Goal: Task Accomplishment & Management: Manage account settings

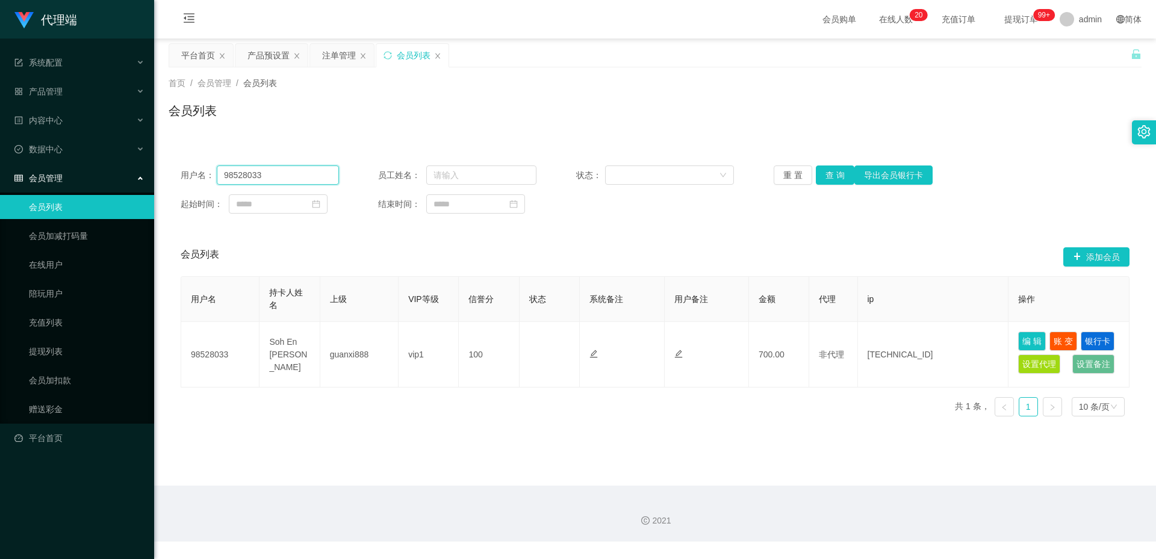
click at [300, 180] on input "98528033" at bounding box center [278, 175] width 122 height 19
click at [259, 56] on div "产品预设置" at bounding box center [269, 55] width 42 height 23
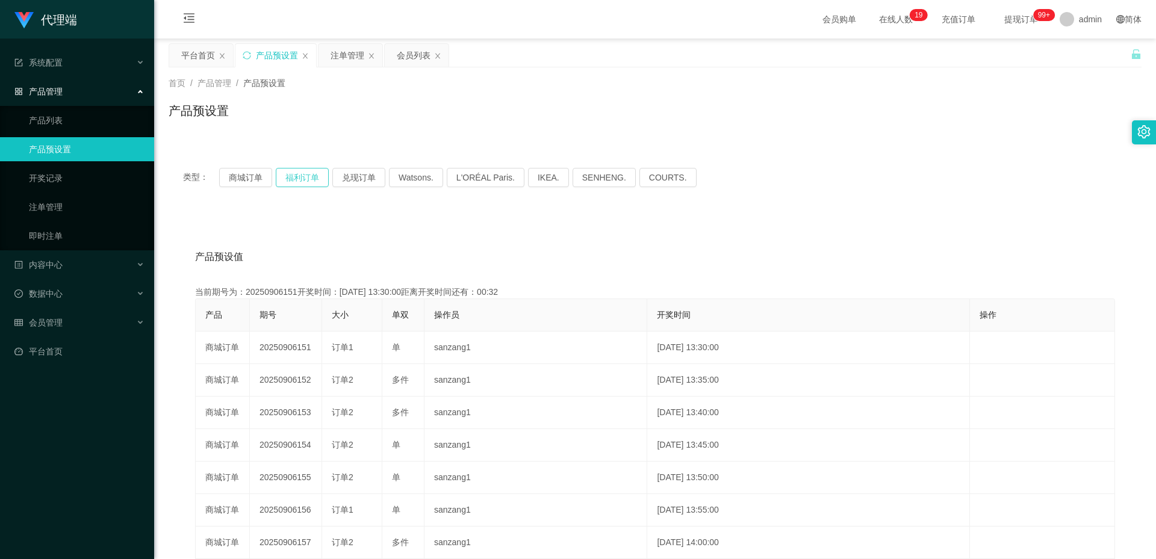
click at [305, 175] on button "福利订单" at bounding box center [302, 177] width 53 height 19
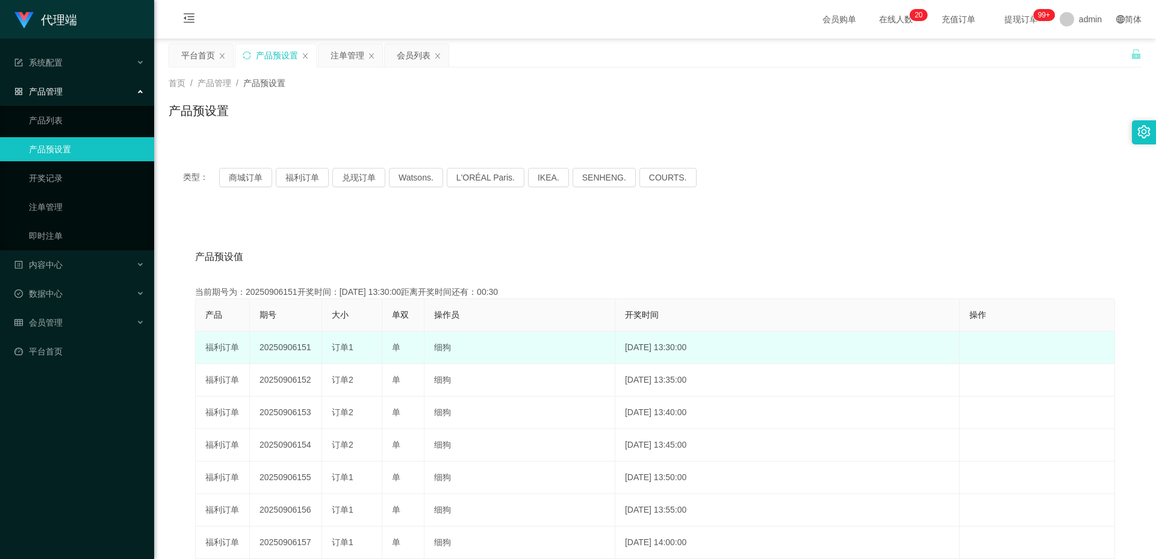
drag, startPoint x: 316, startPoint y: 348, endPoint x: 283, endPoint y: 347, distance: 33.1
click at [283, 347] on td "20250906151" at bounding box center [286, 348] width 72 height 33
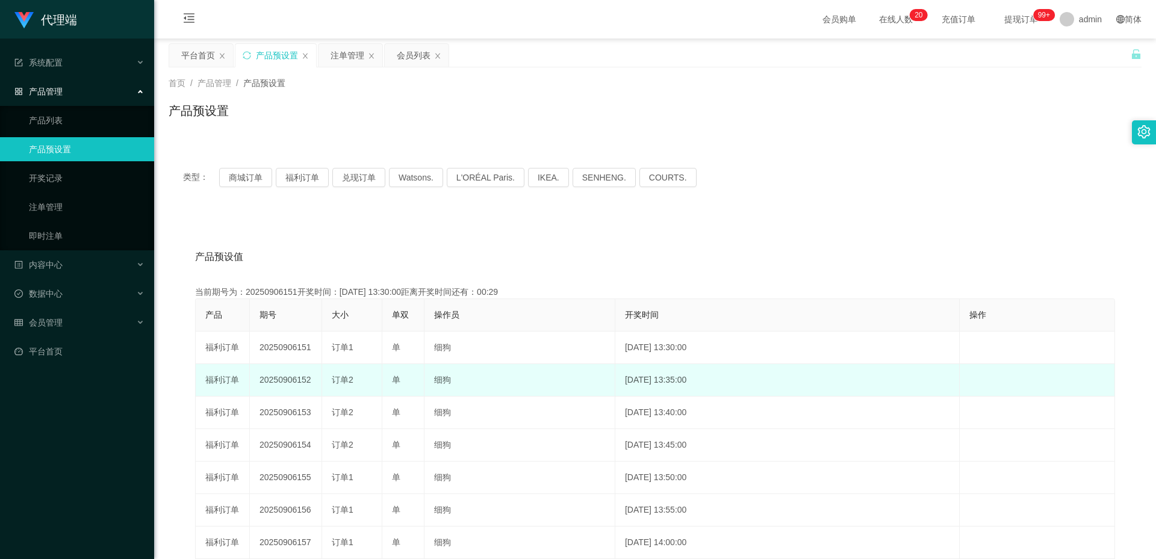
click at [272, 382] on td "20250906152" at bounding box center [286, 380] width 72 height 33
click at [272, 381] on td "20250906152" at bounding box center [286, 380] width 72 height 33
click at [306, 370] on td "20250906152" at bounding box center [286, 380] width 72 height 33
click at [296, 379] on td "20250906152" at bounding box center [286, 380] width 72 height 33
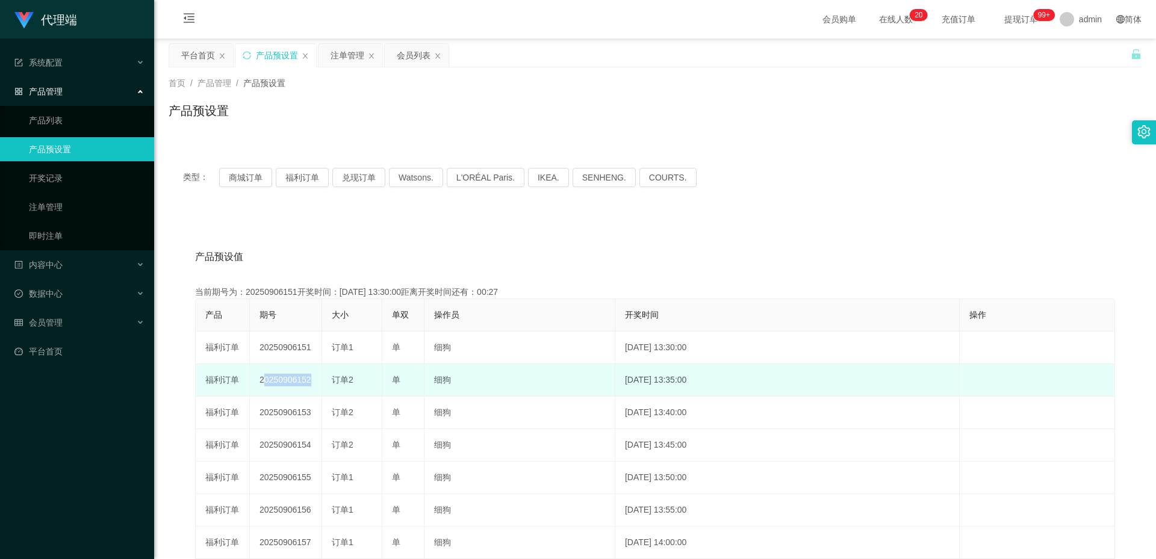
click at [296, 379] on td "20250906152" at bounding box center [286, 380] width 72 height 33
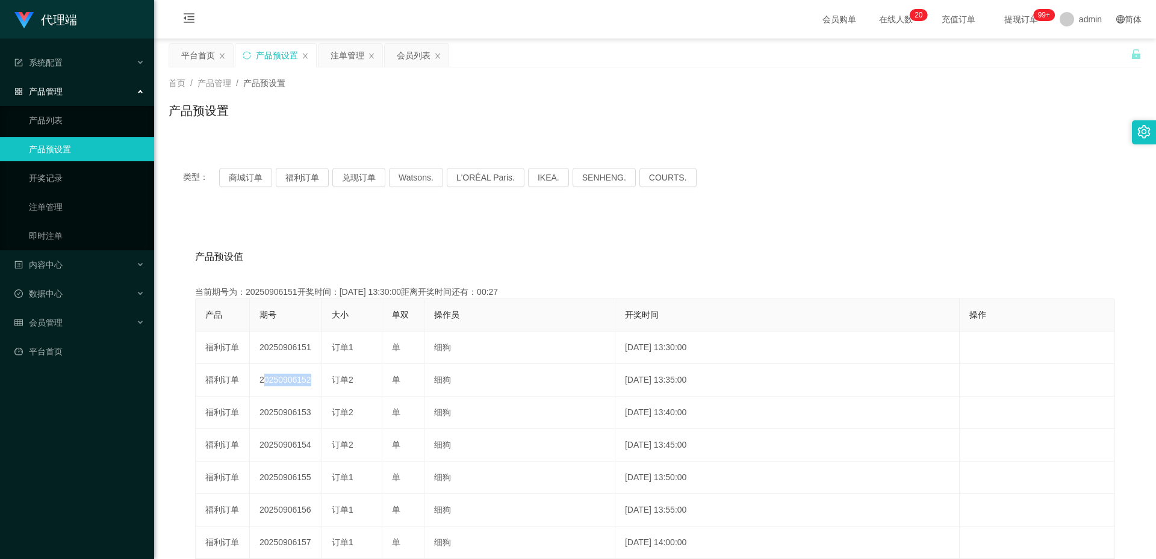
copy td "20250906152"
click at [299, 173] on button "福利订单" at bounding box center [302, 177] width 53 height 19
click at [352, 57] on div "注单管理" at bounding box center [348, 55] width 34 height 23
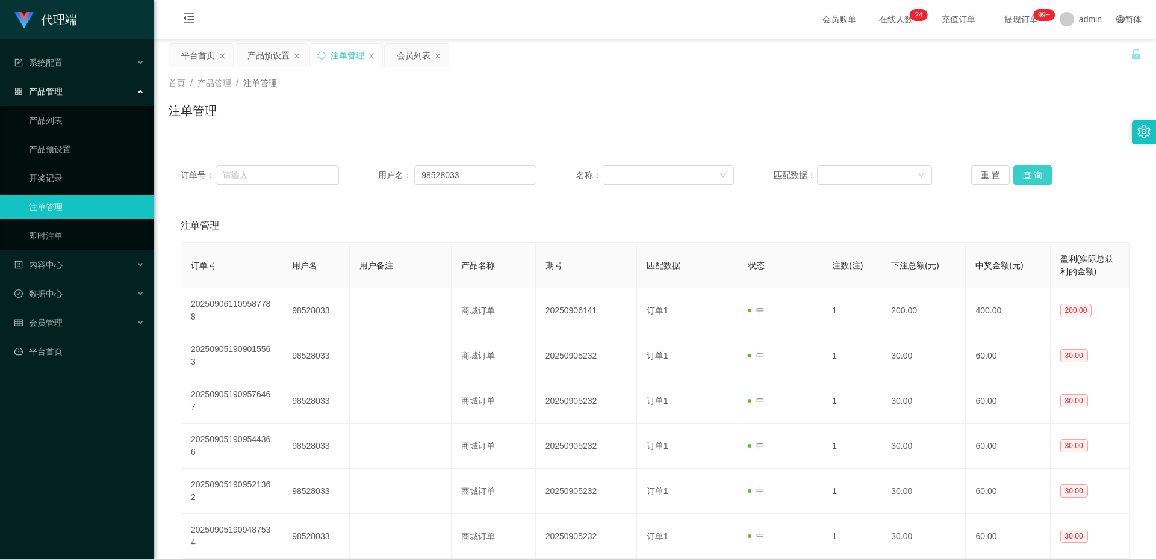
click at [1031, 170] on button "查 询" at bounding box center [1033, 175] width 39 height 19
click at [1030, 173] on button "查 询" at bounding box center [1033, 175] width 39 height 19
click at [1018, 172] on button "查 询" at bounding box center [1033, 175] width 39 height 19
click at [1024, 172] on button "查 询" at bounding box center [1033, 175] width 39 height 19
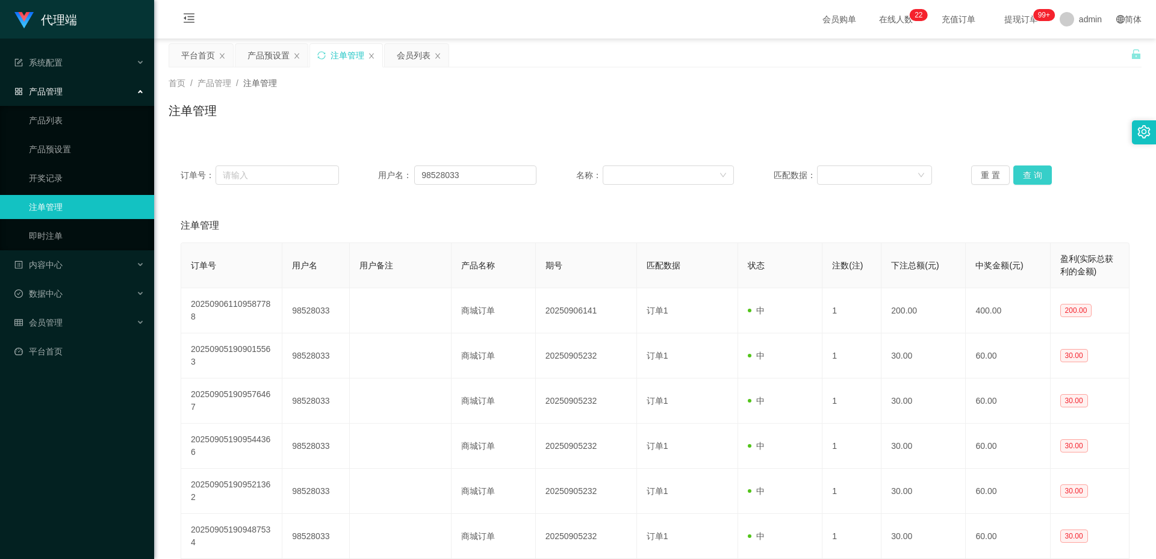
click at [1026, 172] on button "查 询" at bounding box center [1033, 175] width 39 height 19
click at [1026, 172] on button "查 询" at bounding box center [1040, 175] width 52 height 19
click at [1026, 172] on div "重 置 查 询" at bounding box center [1050, 175] width 158 height 19
click at [1026, 172] on button "查 询" at bounding box center [1033, 175] width 39 height 19
click at [1026, 172] on div "重 置 查 询" at bounding box center [1050, 175] width 158 height 19
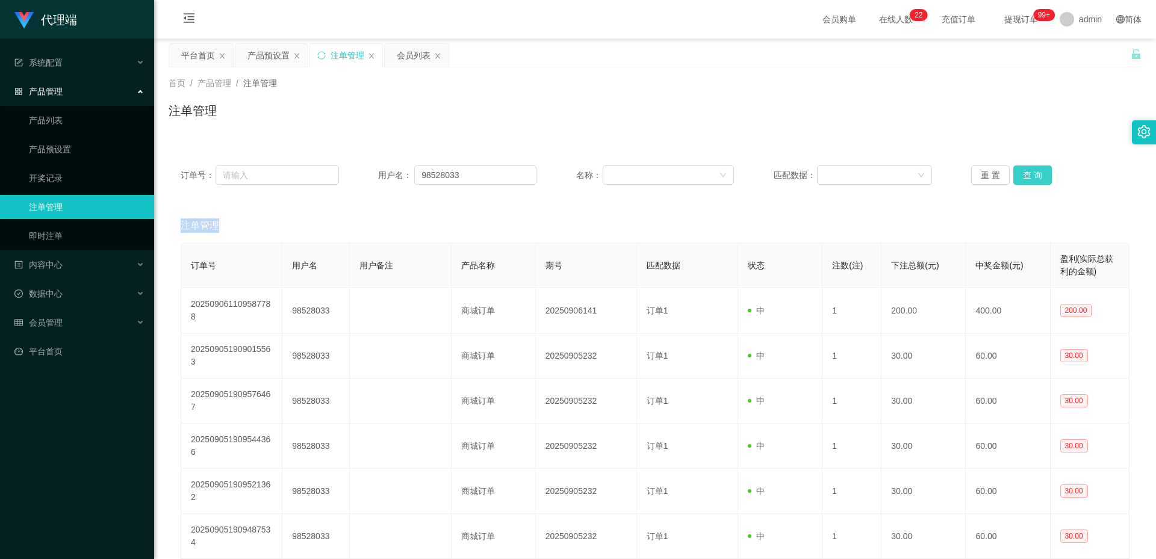
click at [1026, 172] on button "查 询" at bounding box center [1033, 175] width 39 height 19
click at [453, 167] on input "98528033" at bounding box center [475, 175] width 122 height 19
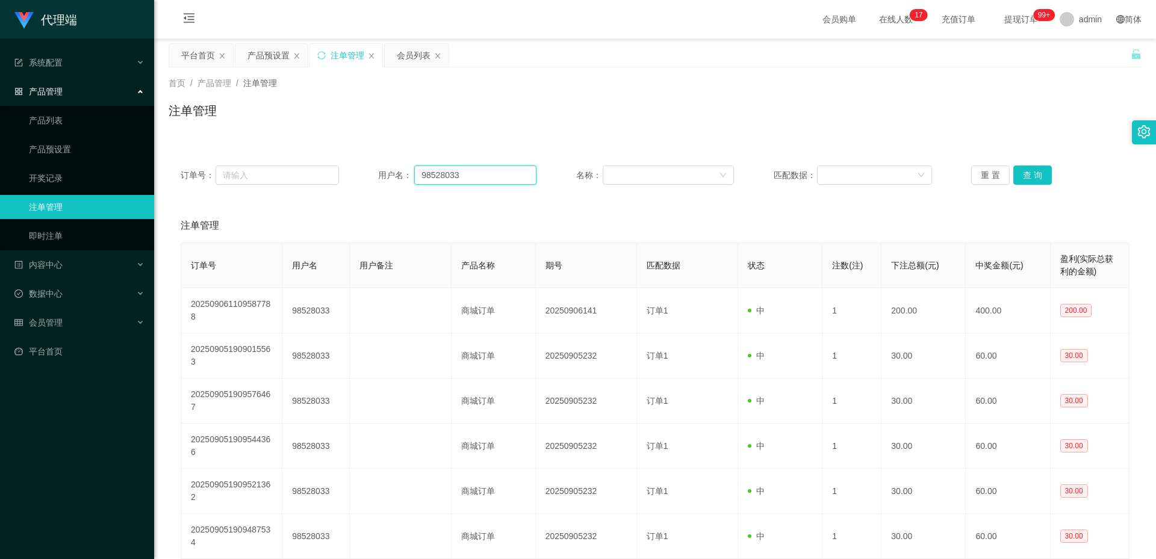
click at [453, 167] on input "98528033" at bounding box center [475, 175] width 122 height 19
click at [64, 322] on div "会员管理" at bounding box center [77, 323] width 154 height 24
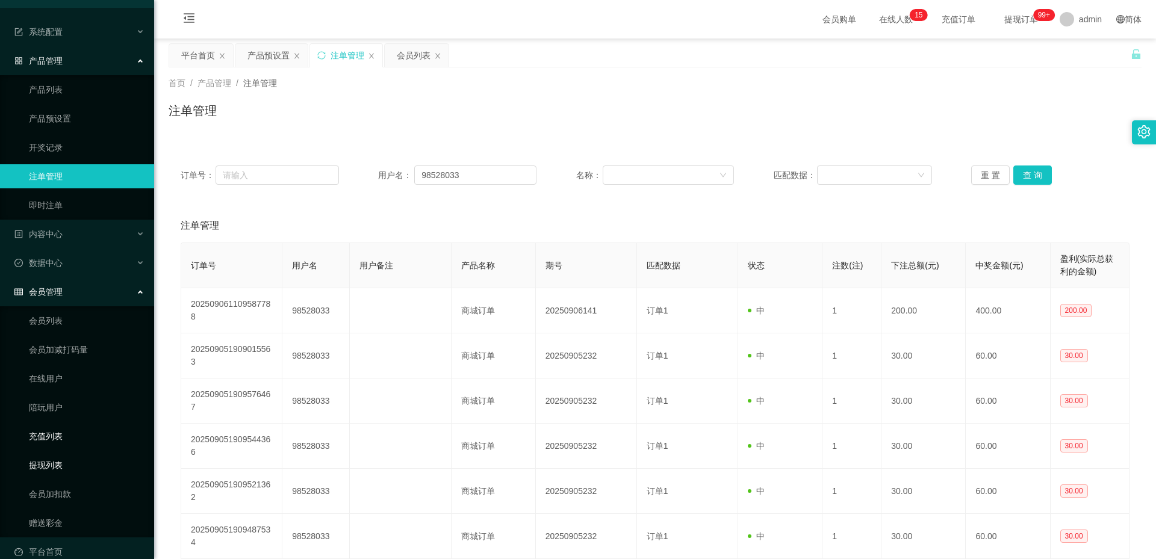
scroll to position [48, 0]
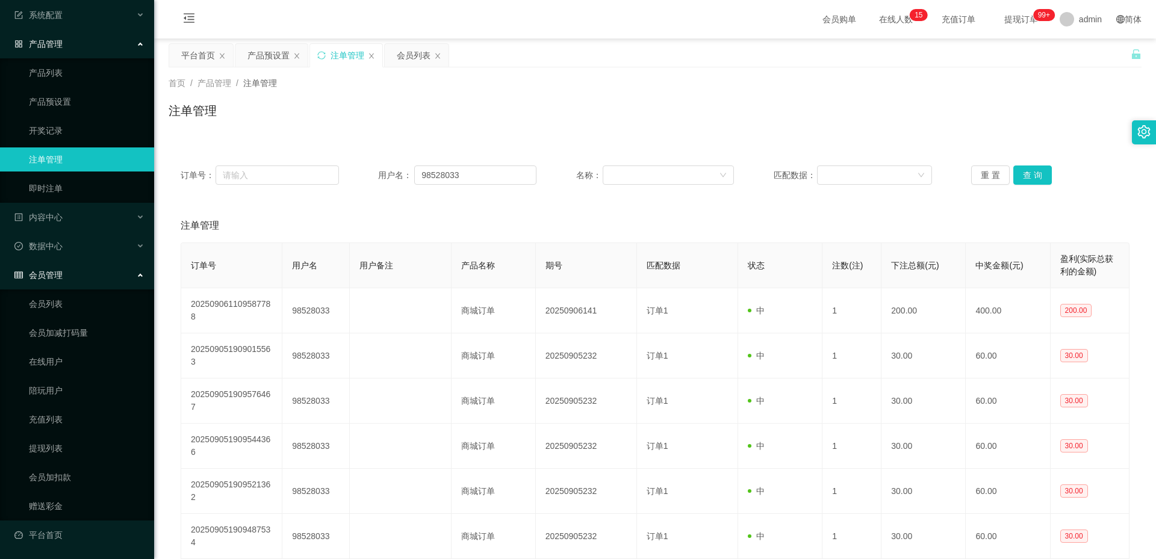
click at [64, 463] on ul "会员列表 会员加减打码量 在线用户 陪玩用户 充值列表 提现列表 会员加扣款 赠送彩金" at bounding box center [77, 405] width 154 height 231
drag, startPoint x: 61, startPoint y: 478, endPoint x: 147, endPoint y: 398, distance: 116.8
click at [61, 478] on link "会员加扣款" at bounding box center [87, 478] width 116 height 24
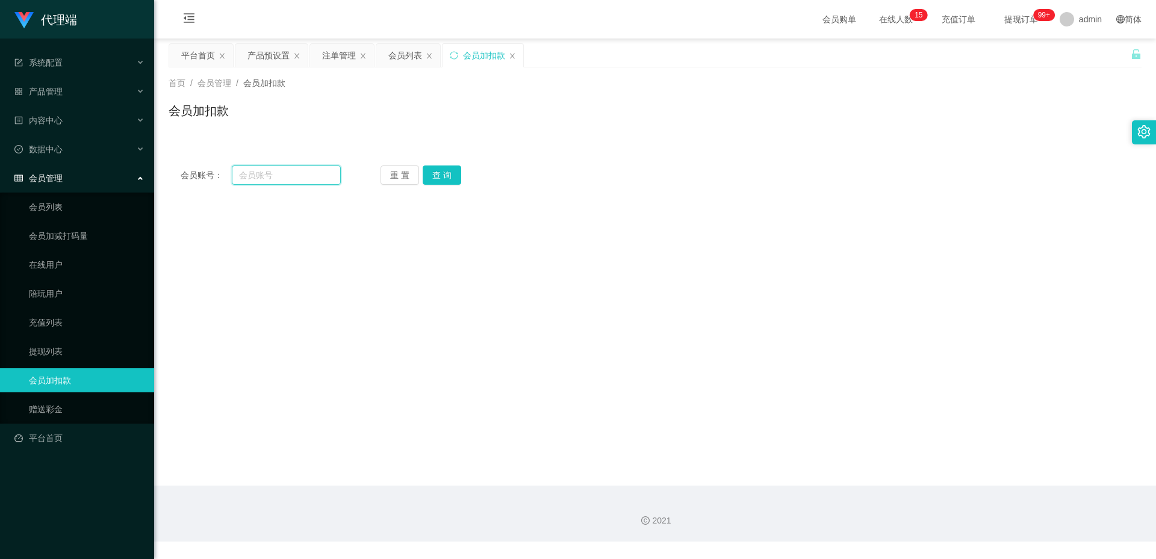
click at [313, 176] on input "text" at bounding box center [286, 175] width 109 height 19
paste input "98528033"
type input "98528033"
click at [450, 175] on button "查 询" at bounding box center [442, 175] width 39 height 19
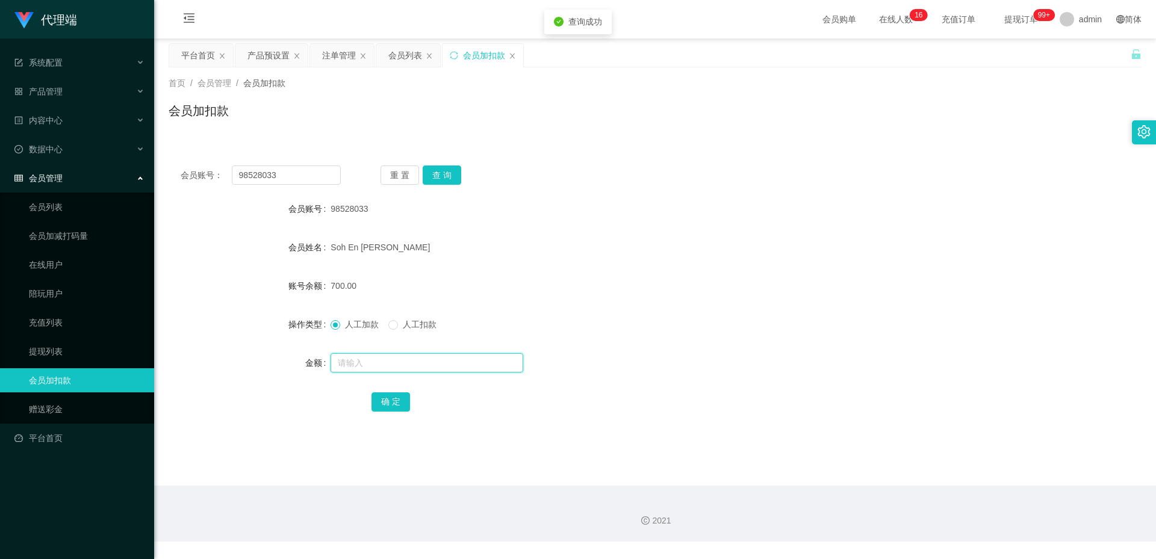
click at [376, 357] on input "text" at bounding box center [427, 362] width 193 height 19
type input "1300"
click at [390, 397] on button "确 定" at bounding box center [391, 402] width 39 height 19
click at [338, 54] on div "注单管理" at bounding box center [339, 55] width 34 height 23
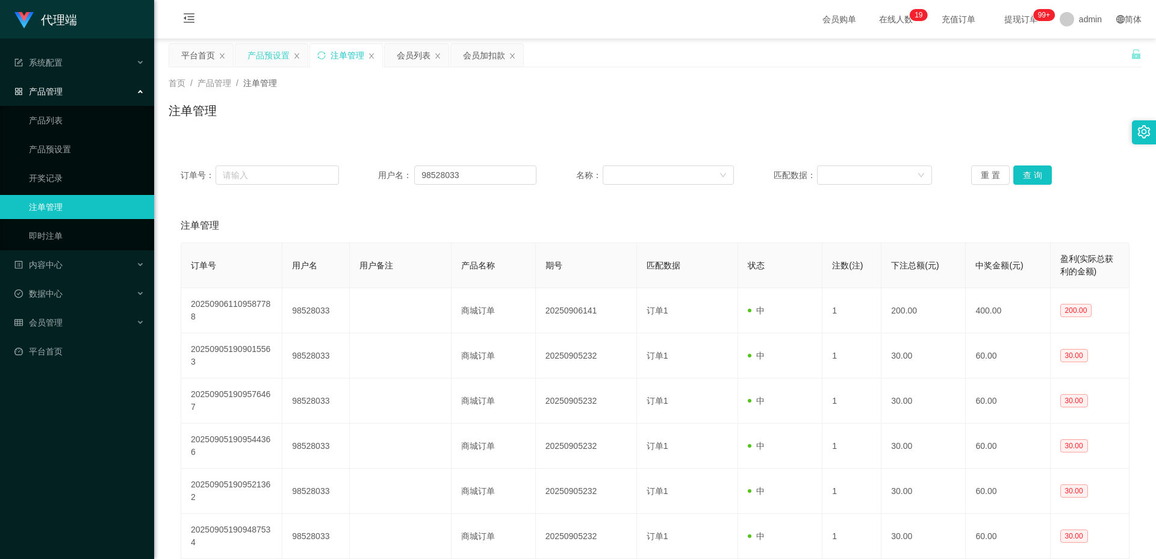
click at [261, 53] on div "产品预设置" at bounding box center [269, 55] width 42 height 23
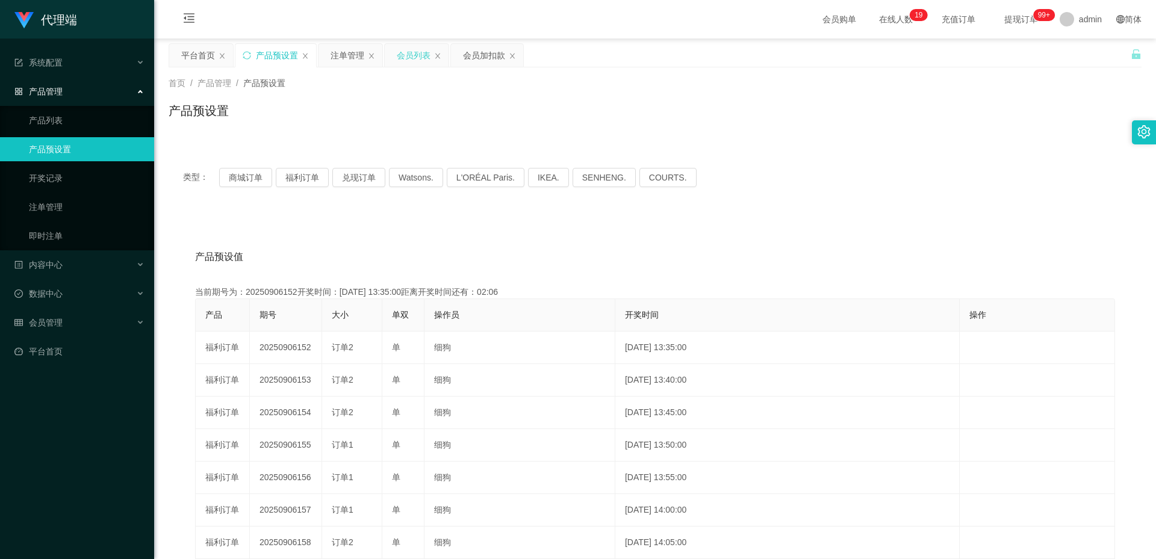
click at [417, 58] on div "会员列表" at bounding box center [414, 55] width 34 height 23
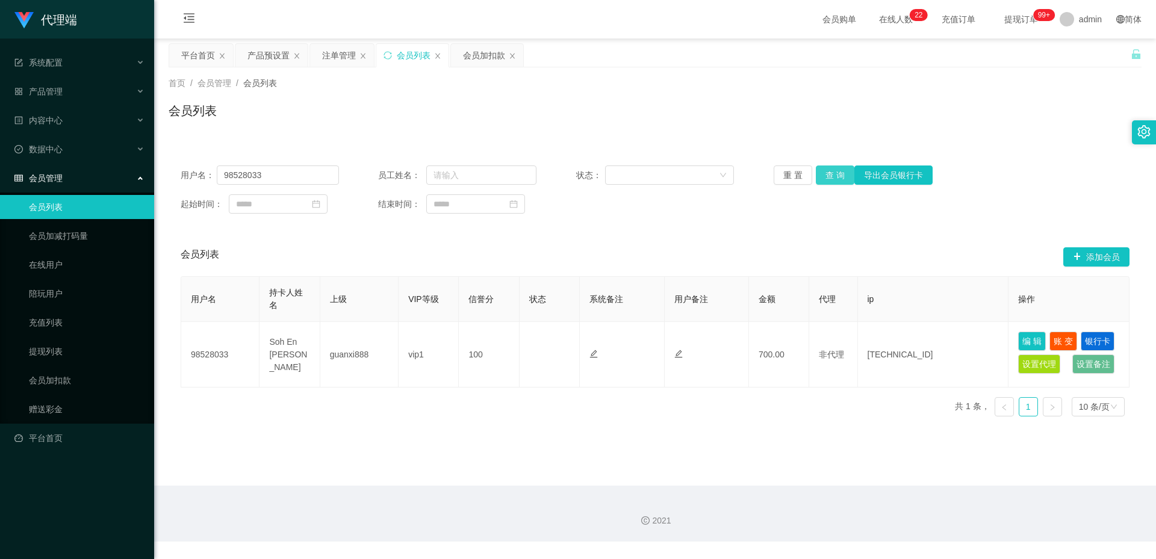
click at [835, 175] on button "查 询" at bounding box center [835, 175] width 39 height 19
click at [340, 49] on div "注单管理" at bounding box center [339, 55] width 34 height 23
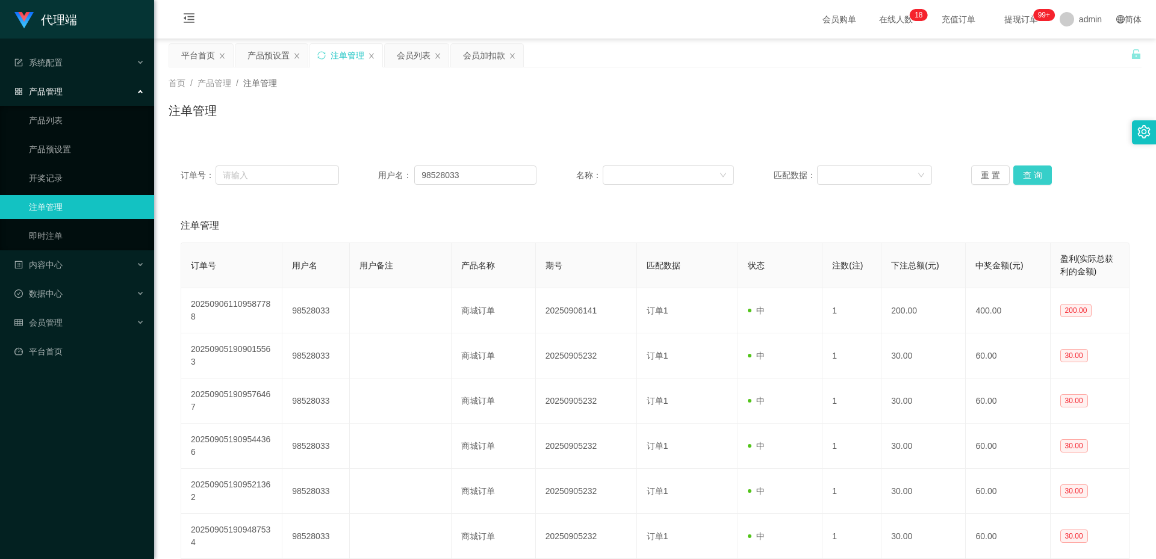
click at [1041, 176] on button "查 询" at bounding box center [1033, 175] width 39 height 19
click at [1025, 172] on button "查 询" at bounding box center [1033, 175] width 39 height 19
click at [419, 58] on div "会员列表" at bounding box center [414, 55] width 34 height 23
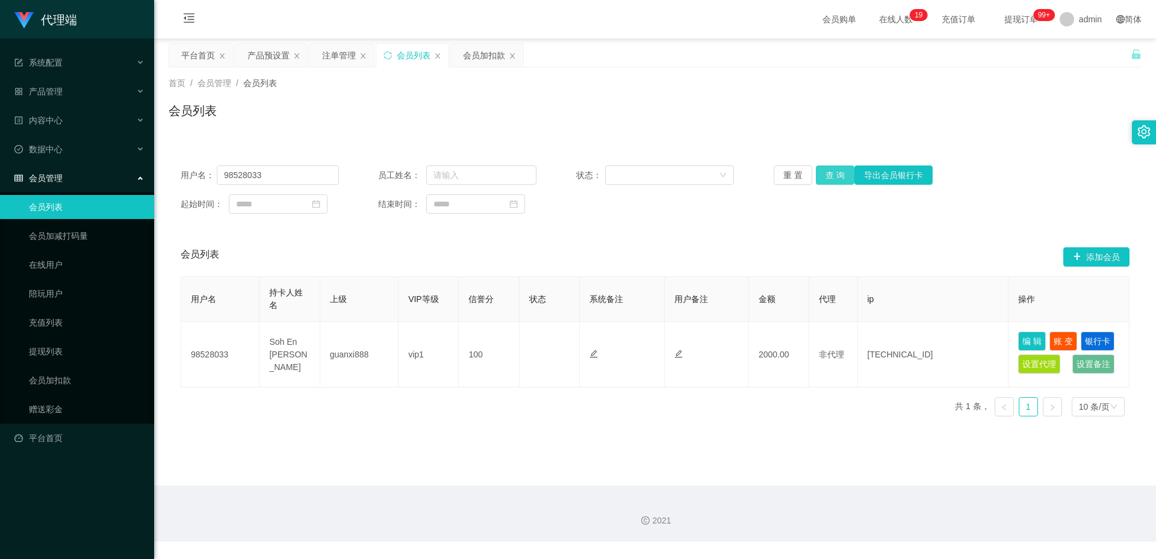
click at [831, 176] on button "查 询" at bounding box center [835, 175] width 39 height 19
